Goal: Book appointment/travel/reservation

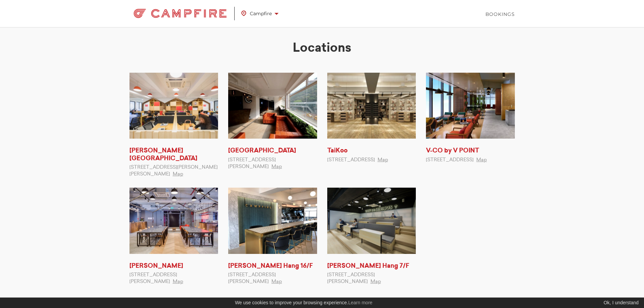
scroll to position [78, 0]
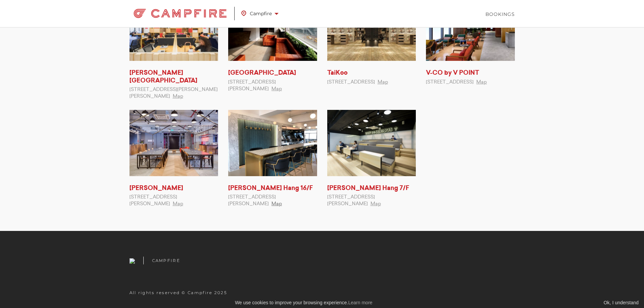
click at [282, 202] on link "Map" at bounding box center [277, 204] width 10 height 5
drag, startPoint x: 240, startPoint y: 197, endPoint x: 280, endPoint y: 205, distance: 41.1
click at [276, 205] on span "[STREET_ADDRESS][PERSON_NAME]" at bounding box center [252, 201] width 48 height 12
copy span "Remex Centre, 42 Wong Chuk Hang Road, Hong Kong"
click at [280, 189] on link "[PERSON_NAME] Hang 16/F" at bounding box center [270, 188] width 85 height 6
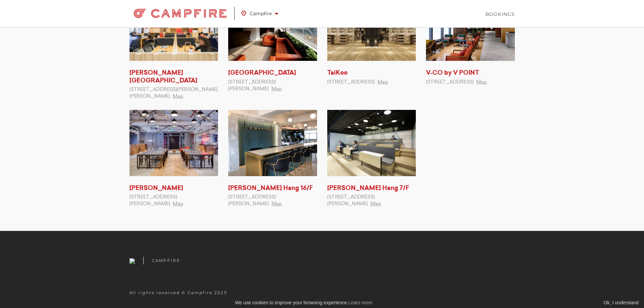
click at [355, 182] on li "Wong Chuk Hang 7/F 7/F, Remex Centre, 42 Wong Chuk Hang Road, Hong Kong Map" at bounding box center [371, 158] width 99 height 97
click at [355, 186] on link "[PERSON_NAME] Hang 7/F" at bounding box center [368, 188] width 82 height 6
click at [291, 151] on img at bounding box center [272, 143] width 89 height 66
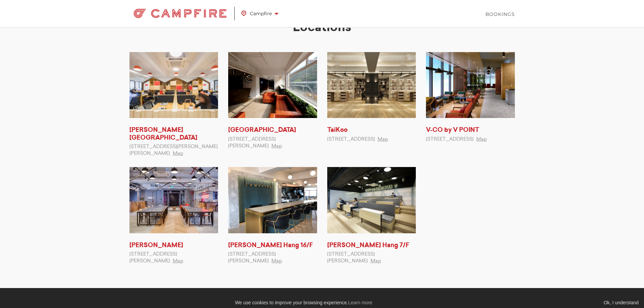
scroll to position [0, 0]
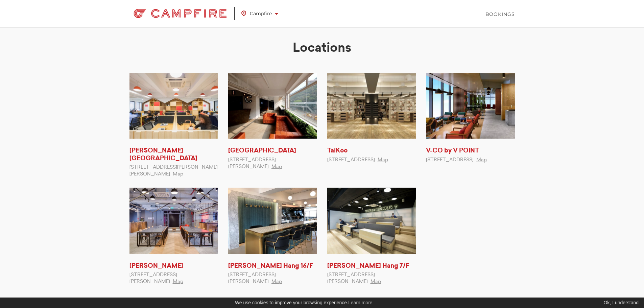
click at [209, 15] on img at bounding box center [181, 14] width 102 height 14
click at [281, 16] on link "Campfire" at bounding box center [264, 14] width 44 height 16
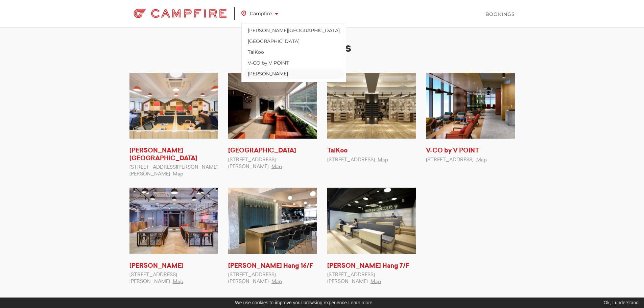
click at [283, 76] on link "[PERSON_NAME]" at bounding box center [294, 73] width 100 height 11
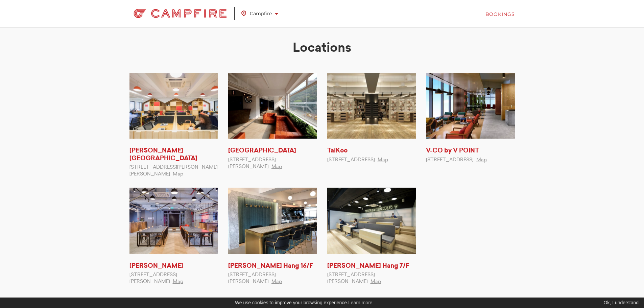
click at [505, 11] on link "Bookings" at bounding box center [500, 14] width 29 height 7
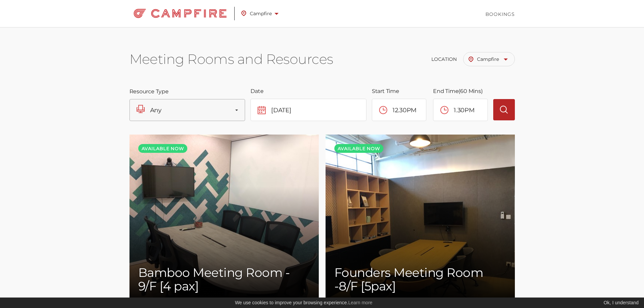
scroll to position [269, 0]
click at [226, 109] on button "Any" at bounding box center [188, 110] width 116 height 22
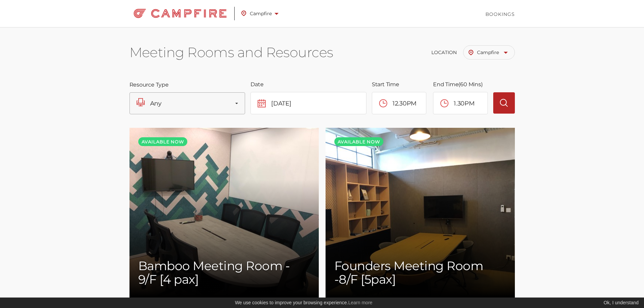
scroll to position [1, 0]
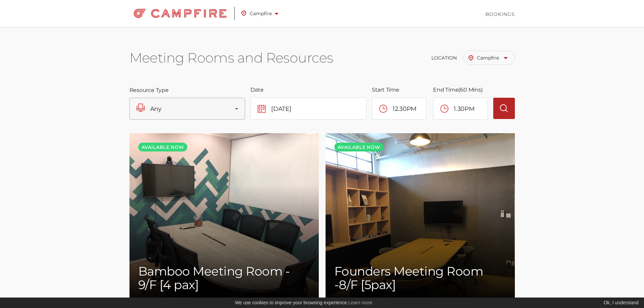
click at [178, 95] on div "Resource Type Any Any Meeting Room" at bounding box center [190, 103] width 121 height 33
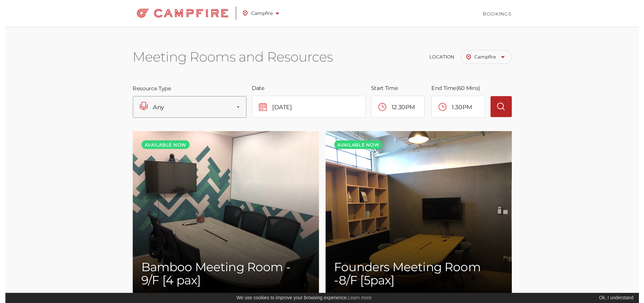
scroll to position [0, 0]
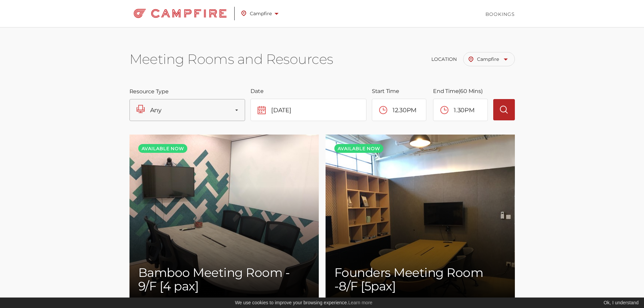
click at [178, 104] on button "Any" at bounding box center [188, 110] width 116 height 22
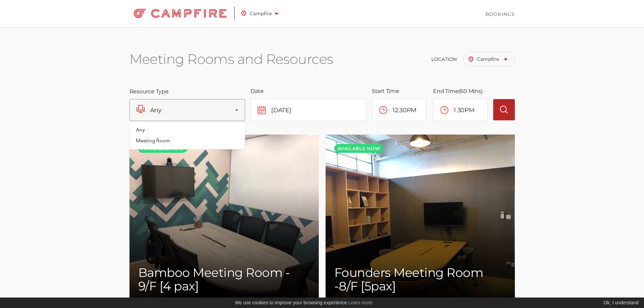
click at [184, 117] on button "Any" at bounding box center [188, 110] width 116 height 22
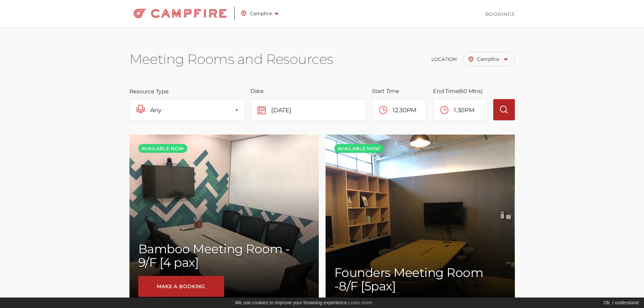
click at [230, 193] on div "Bamboo Meeting Room - 9/F [4 pax] Make a booking" at bounding box center [224, 246] width 189 height 121
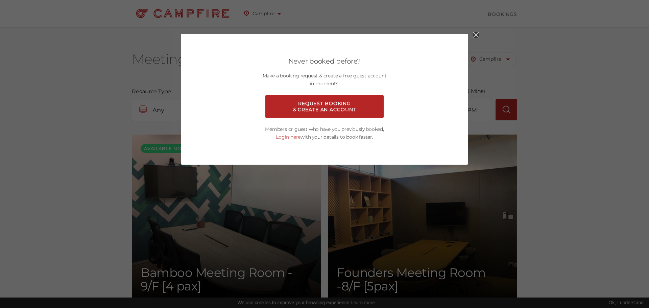
click at [470, 40] on div "Never booked before? Make a booking request & create a free guest account in mo…" at bounding box center [324, 154] width 649 height 308
click at [476, 38] on icon "Close" at bounding box center [476, 35] width 6 height 6
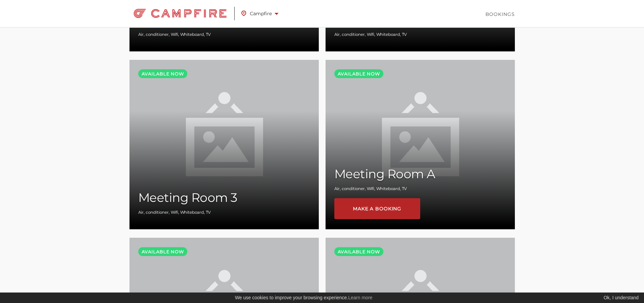
scroll to position [474, 0]
